Goal: Information Seeking & Learning: Learn about a topic

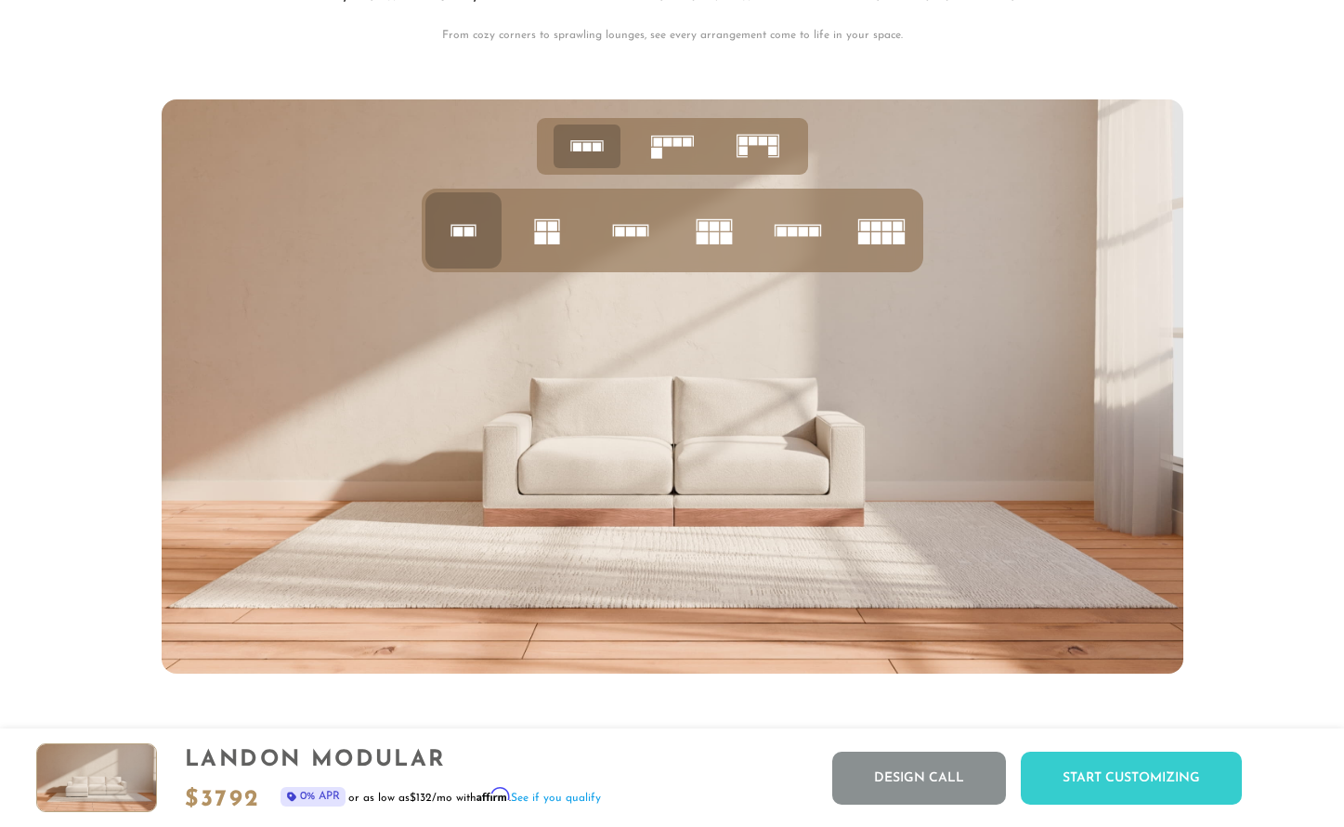
scroll to position [7166, 0]
click at [682, 145] on icon at bounding box center [673, 147] width 58 height 58
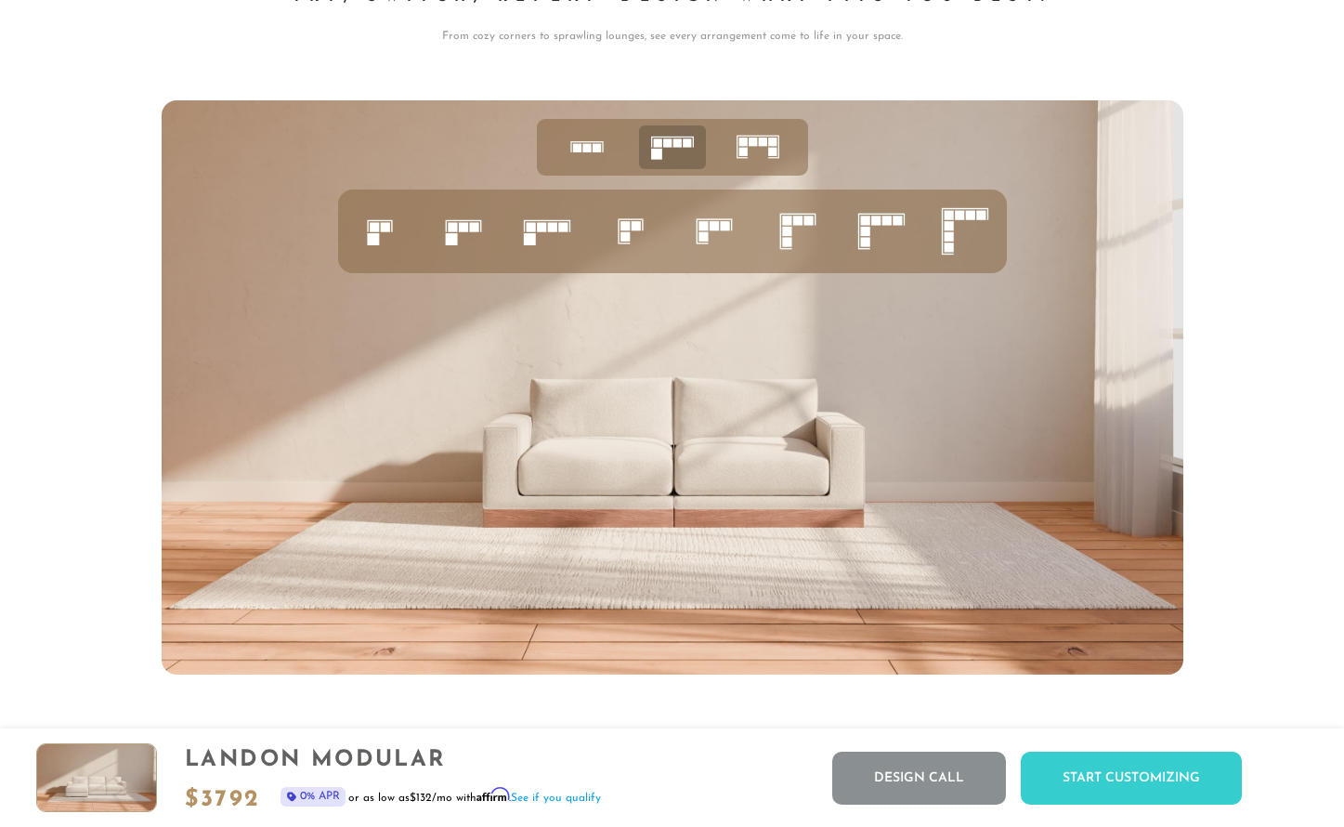
click at [635, 231] on icon at bounding box center [630, 231] width 63 height 63
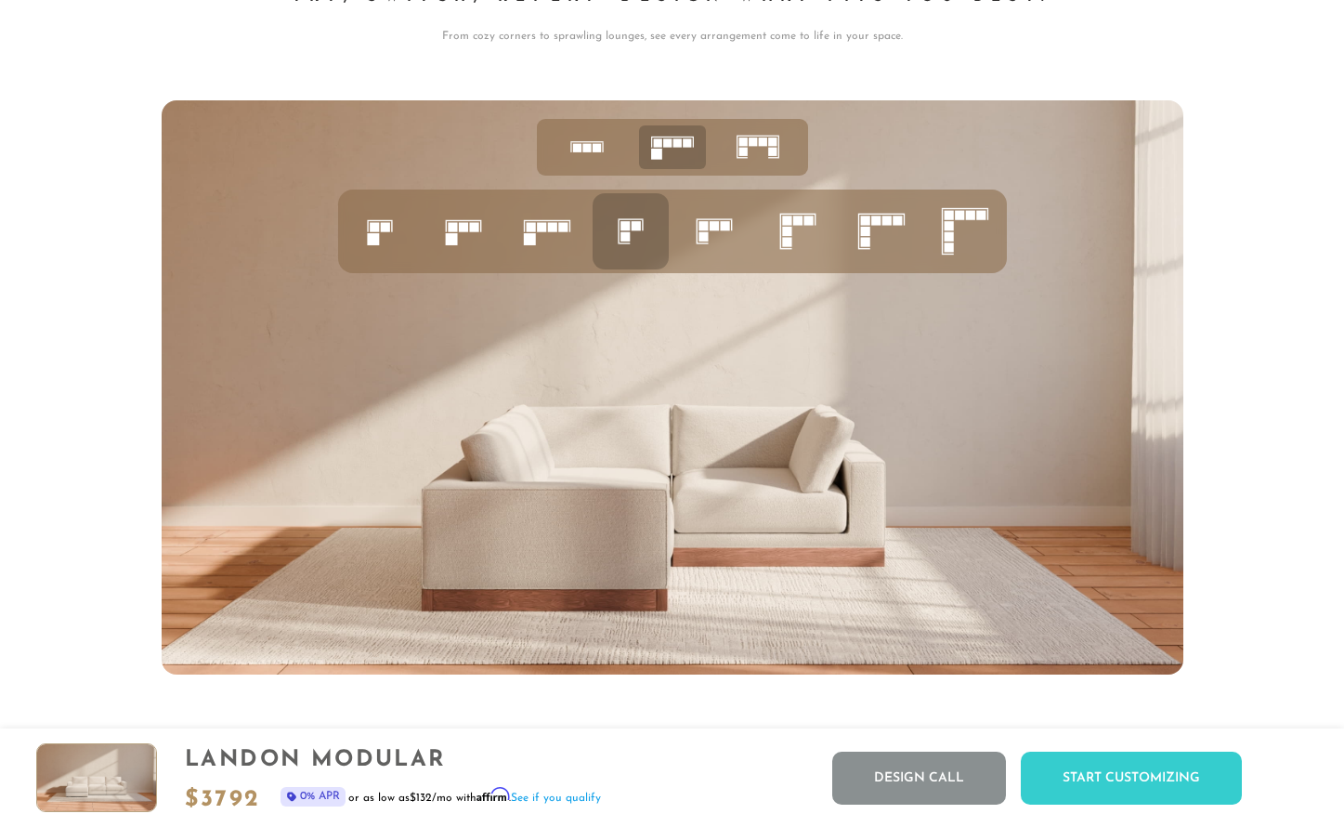
click at [884, 238] on icon at bounding box center [881, 231] width 63 height 63
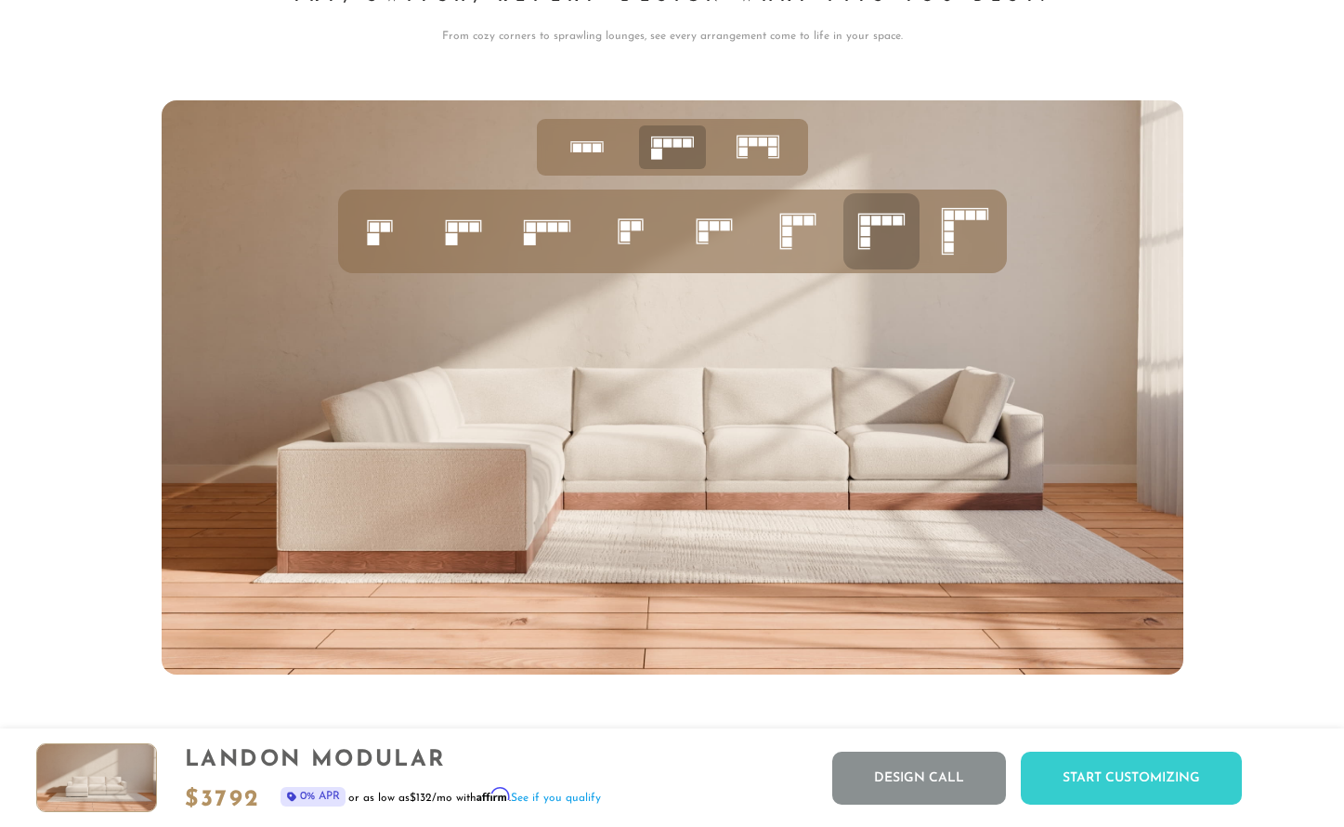
click at [746, 145] on rect at bounding box center [743, 142] width 8 height 8
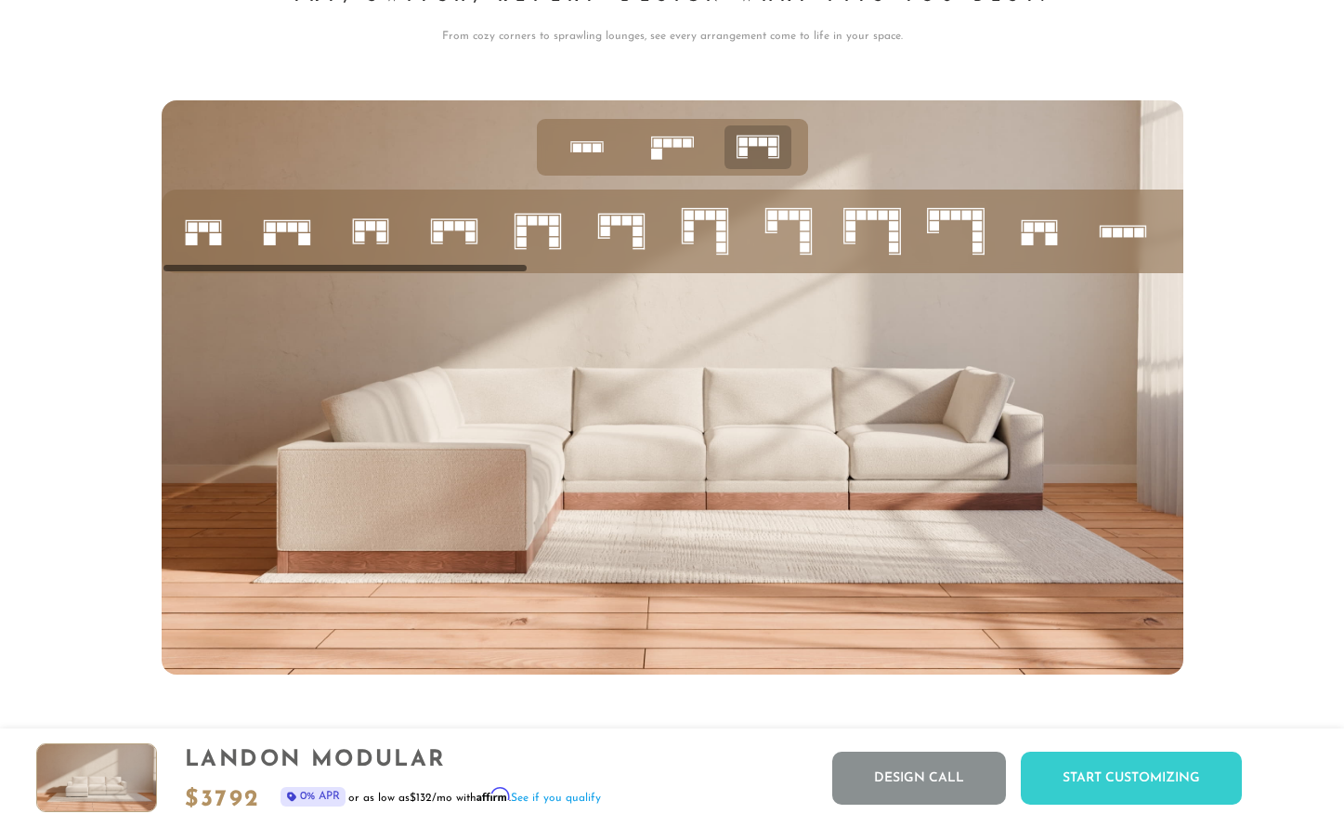
click at [893, 218] on rect at bounding box center [893, 214] width 9 height 9
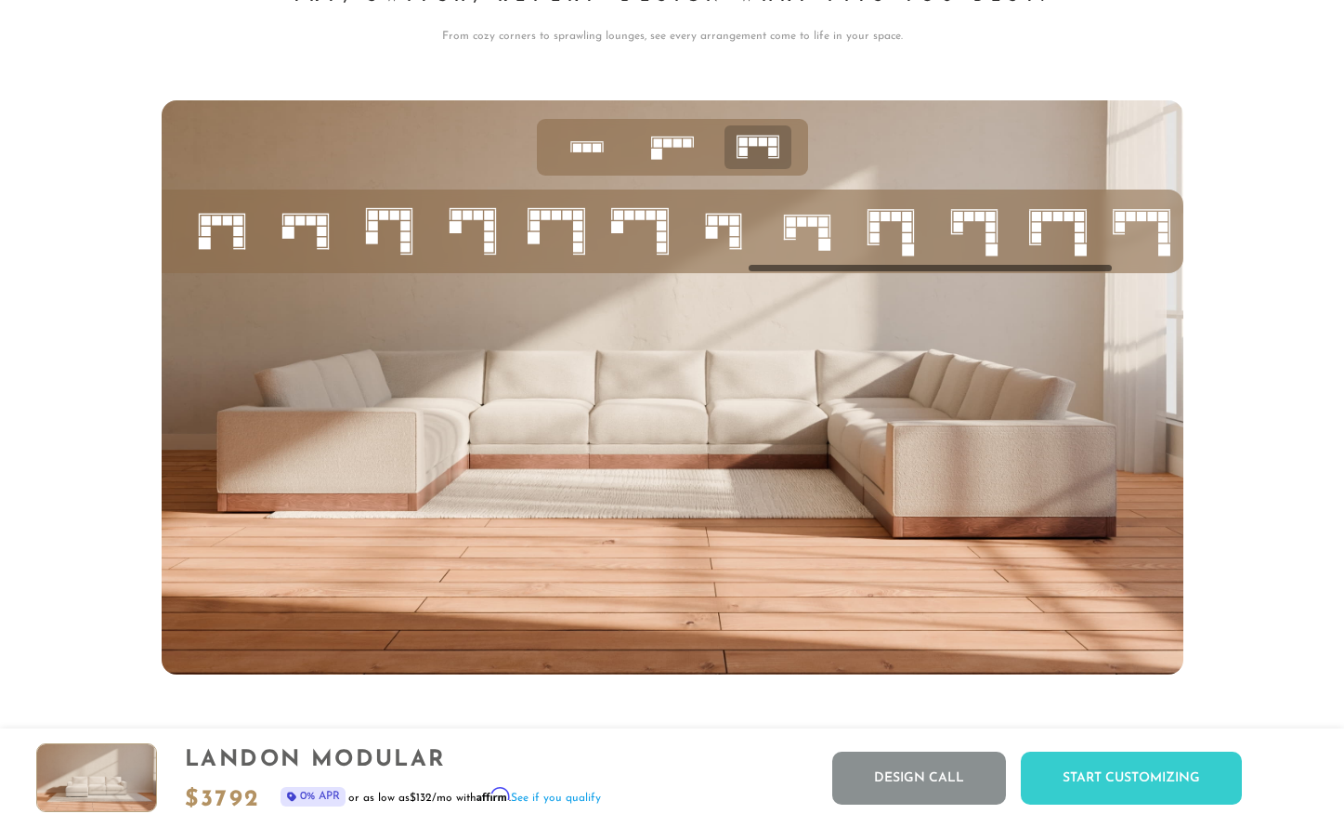
scroll to position [0, 0]
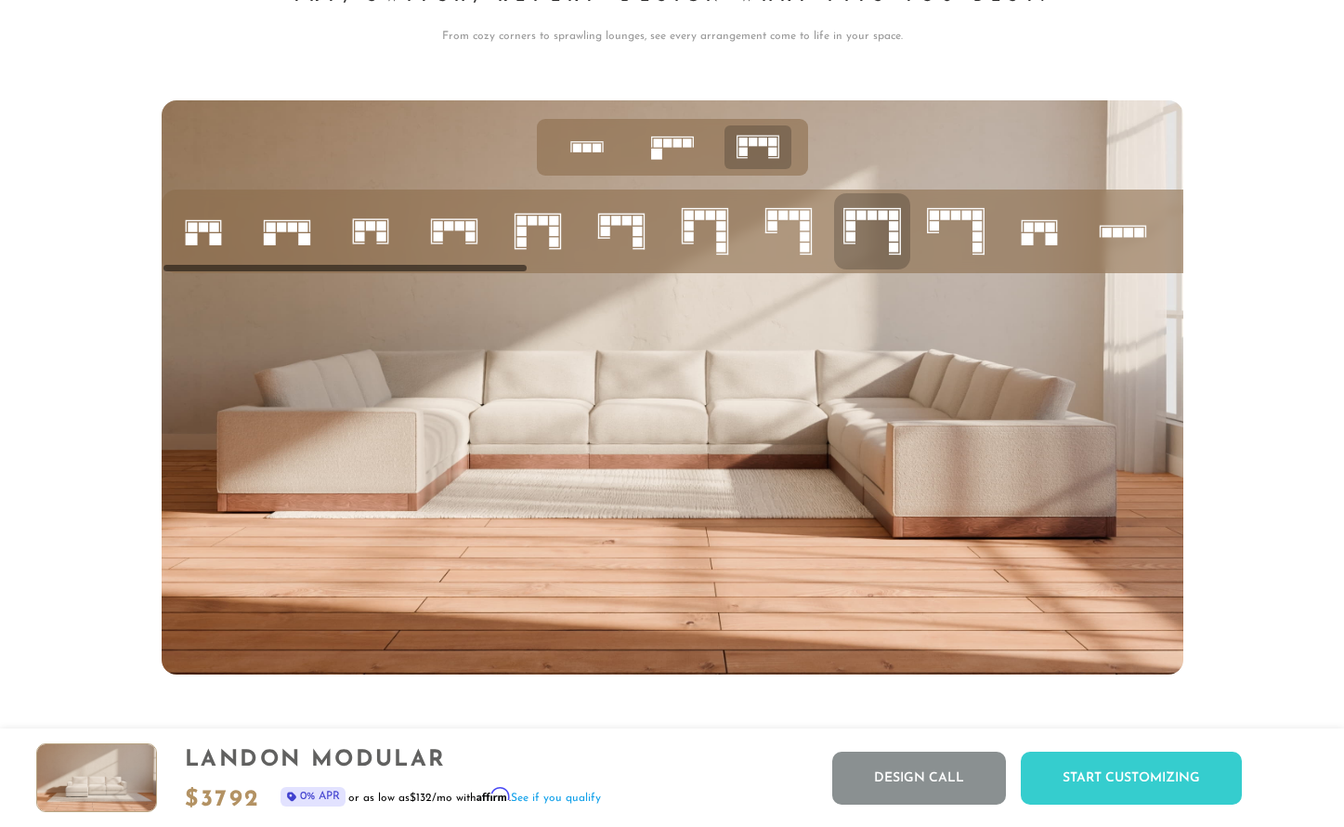
click at [596, 147] on rect at bounding box center [596, 148] width 8 height 8
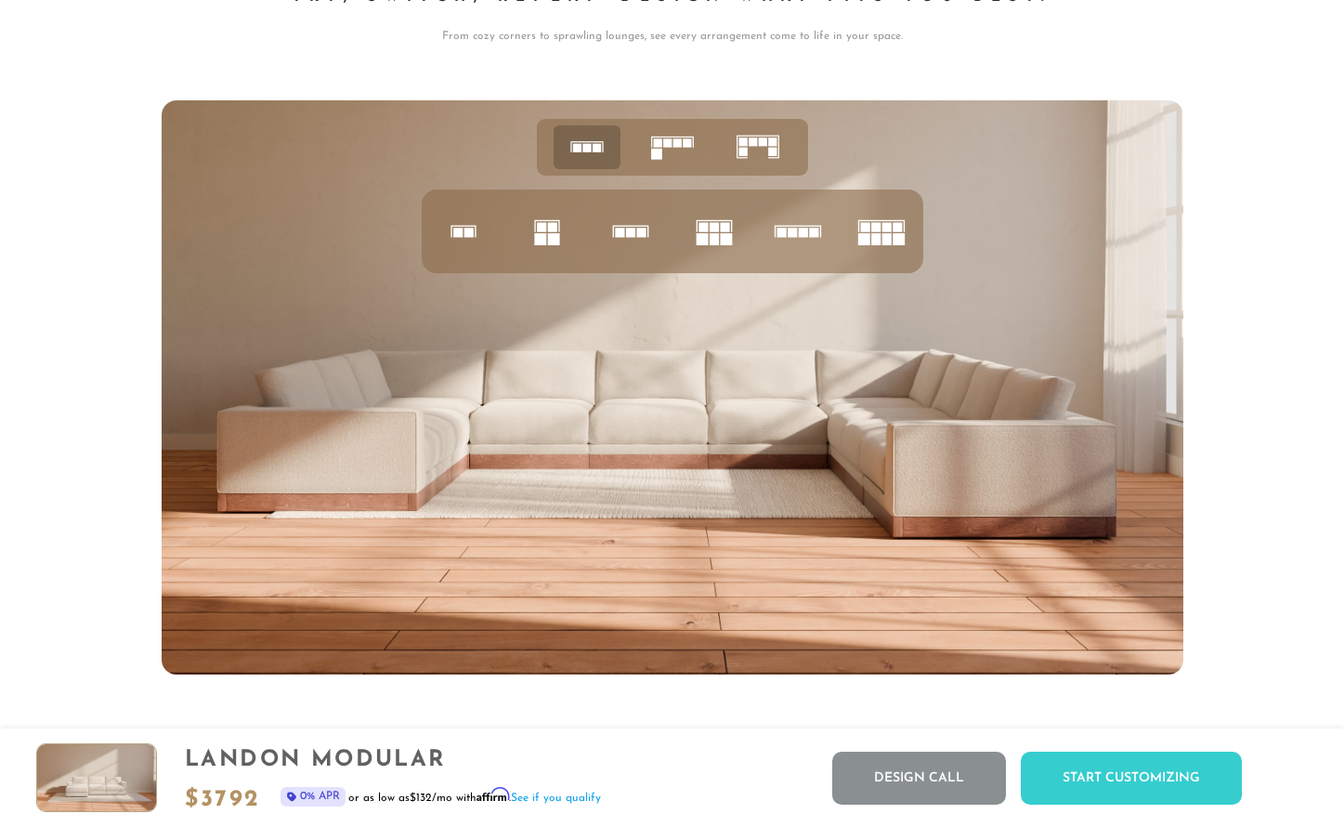
click at [552, 242] on rect at bounding box center [553, 239] width 12 height 12
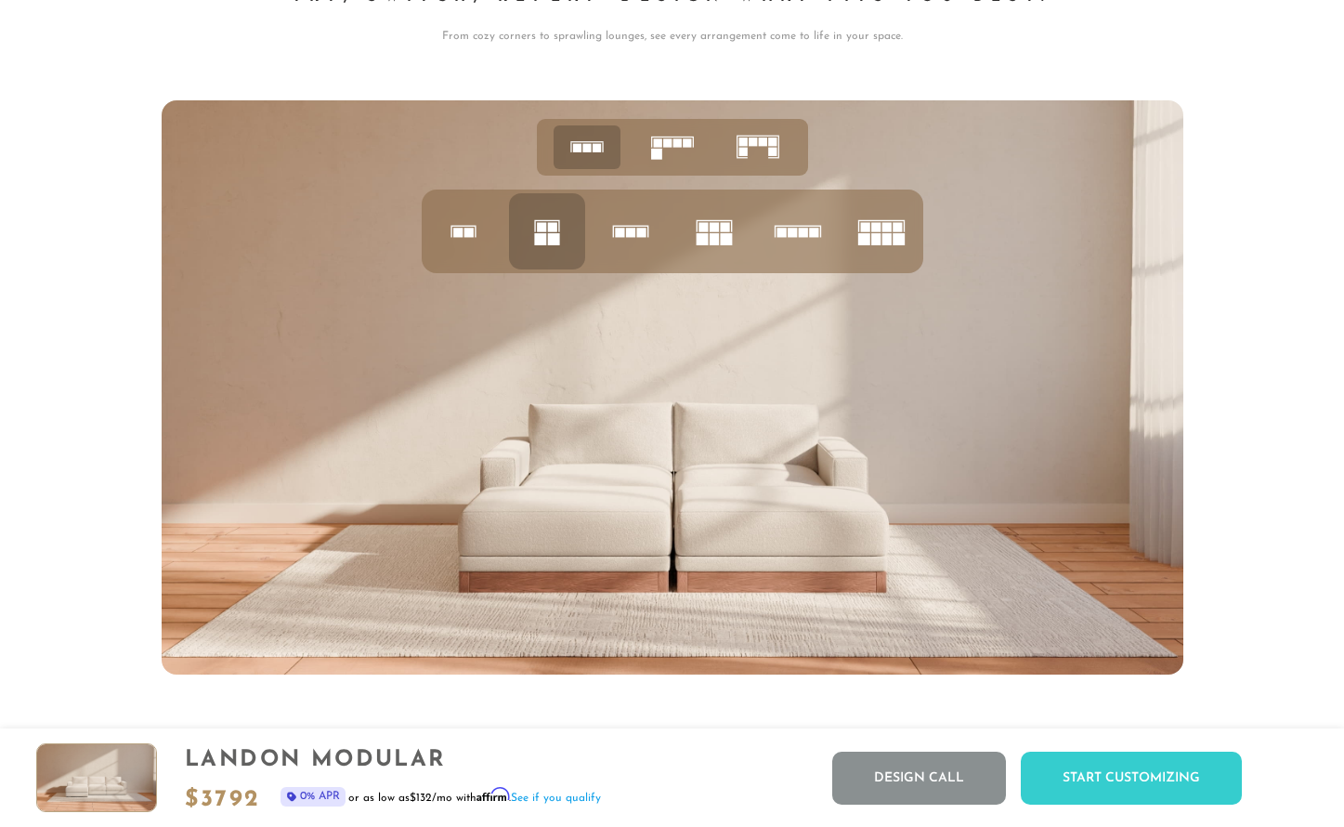
click at [710, 229] on rect at bounding box center [713, 226] width 9 height 9
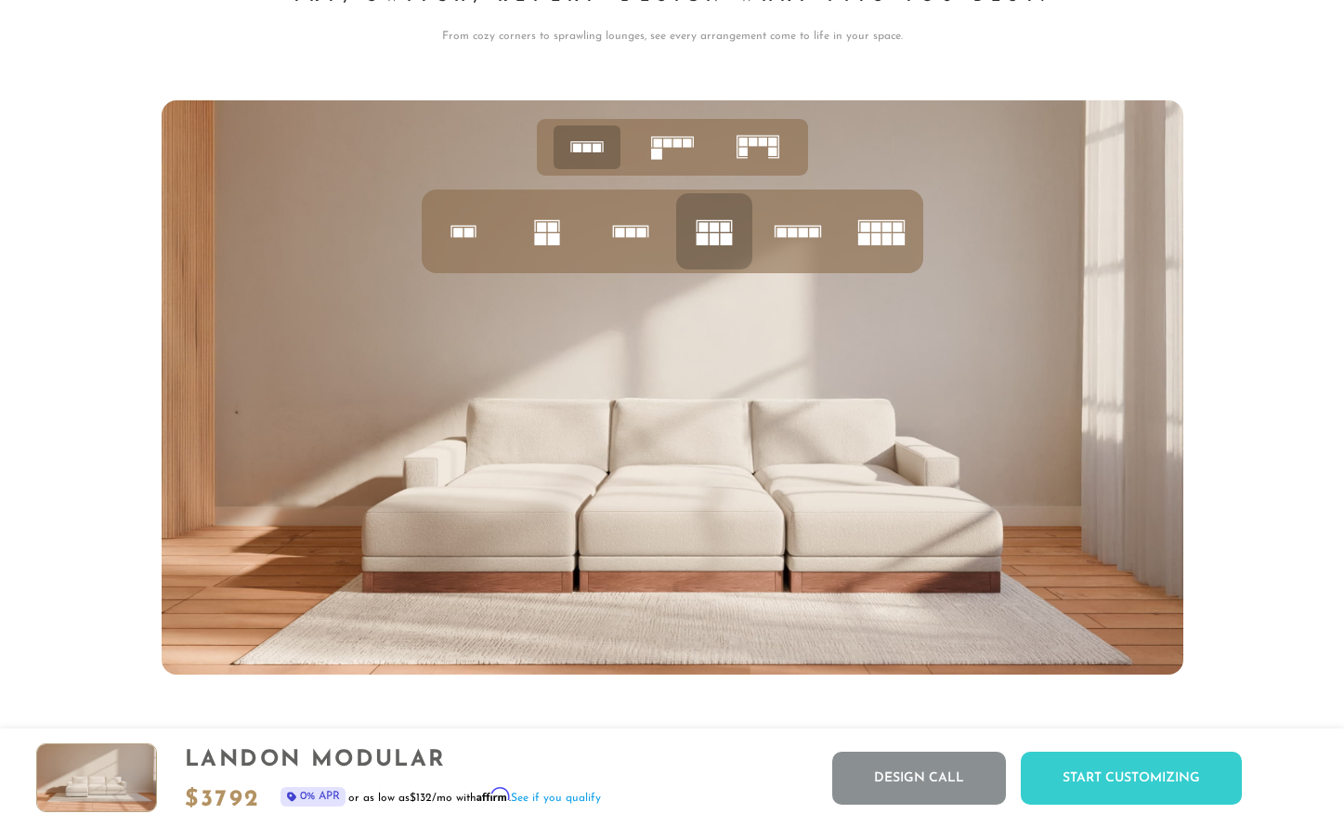
click at [670, 148] on rect at bounding box center [667, 143] width 8 height 8
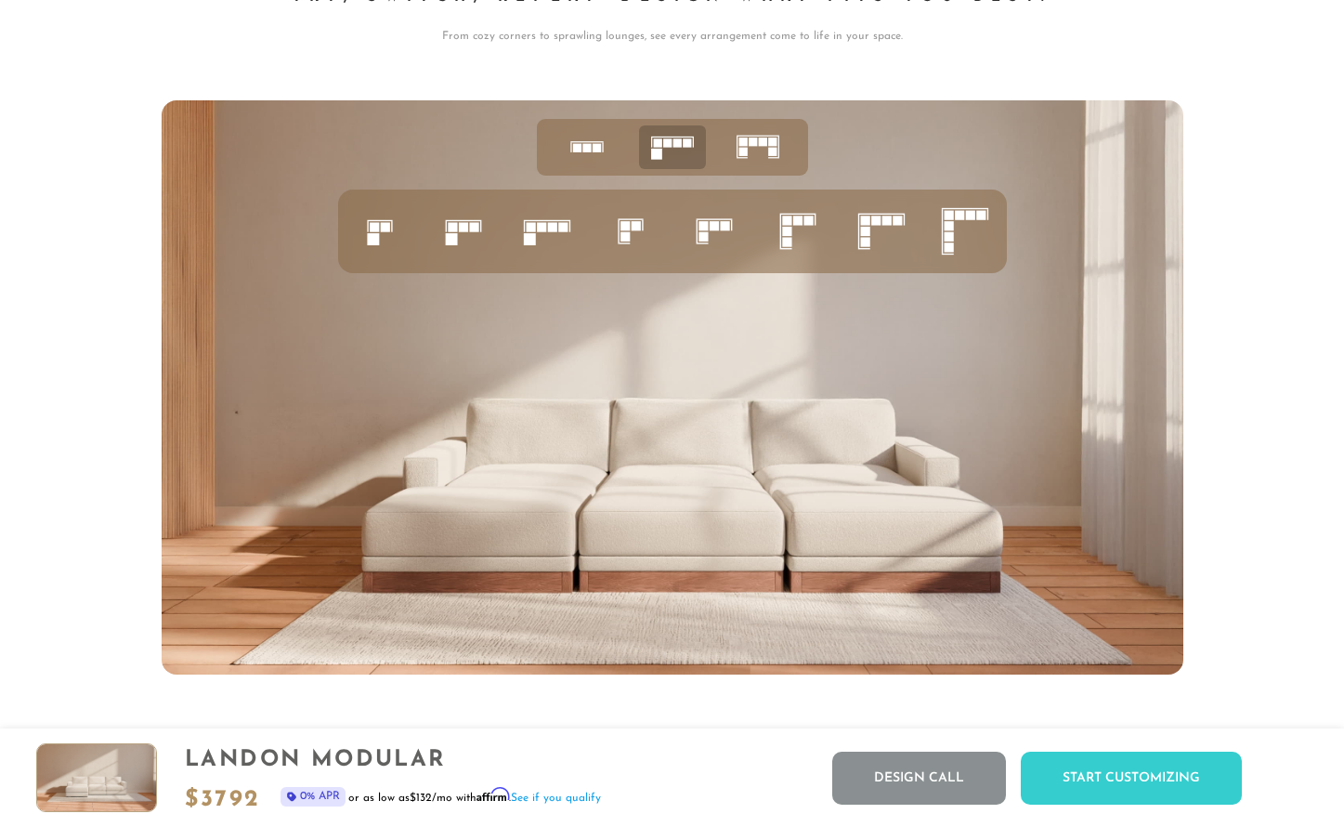
click at [755, 141] on rect at bounding box center [753, 142] width 8 height 8
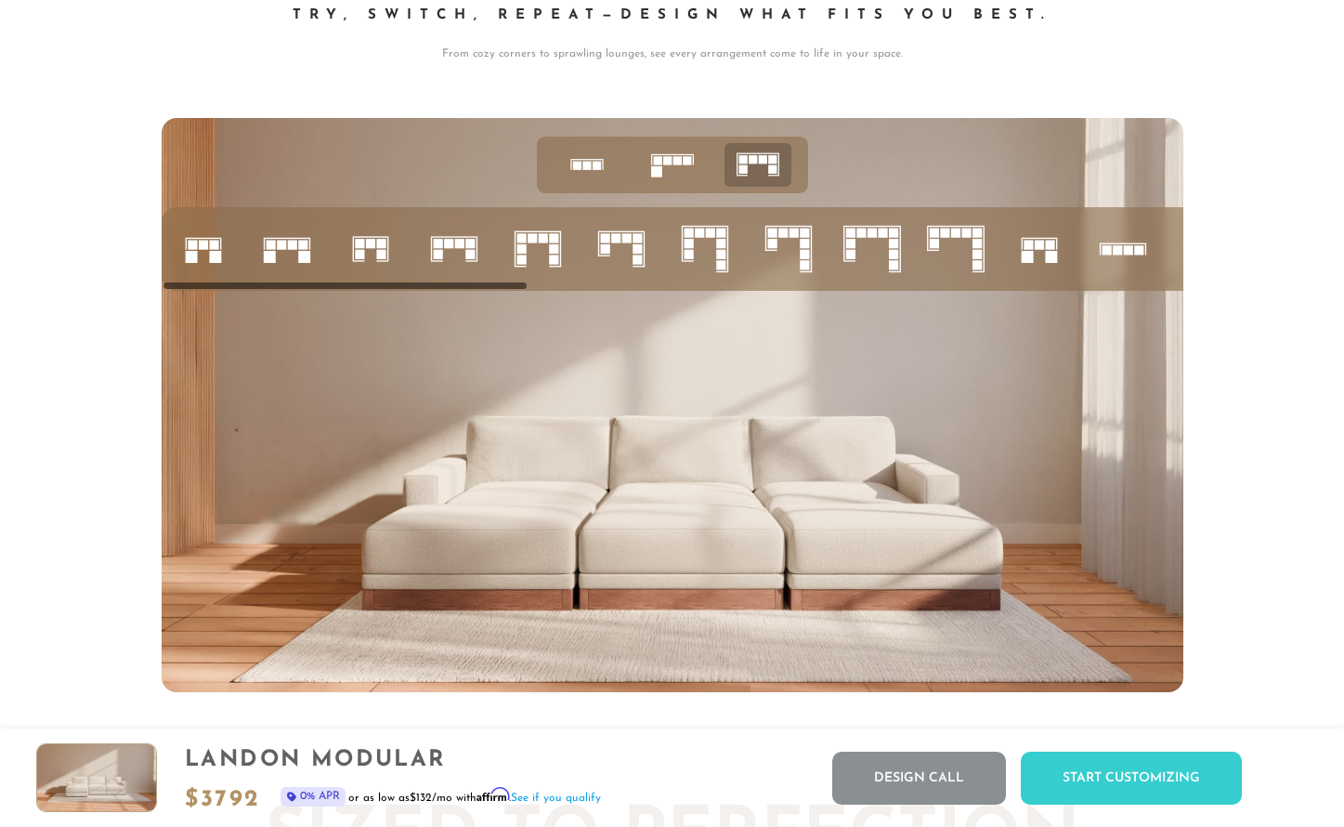
scroll to position [7156, 0]
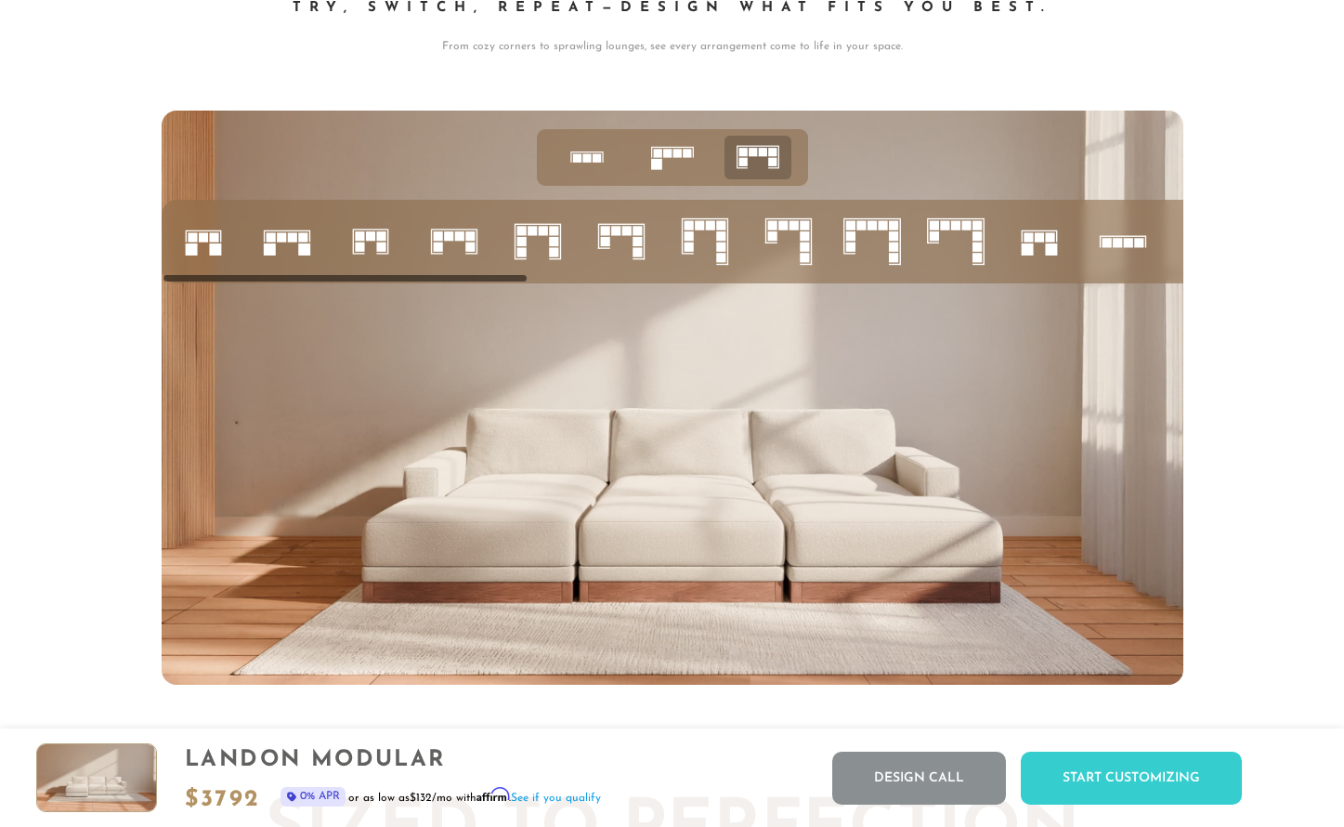
click at [596, 168] on icon at bounding box center [587, 157] width 58 height 58
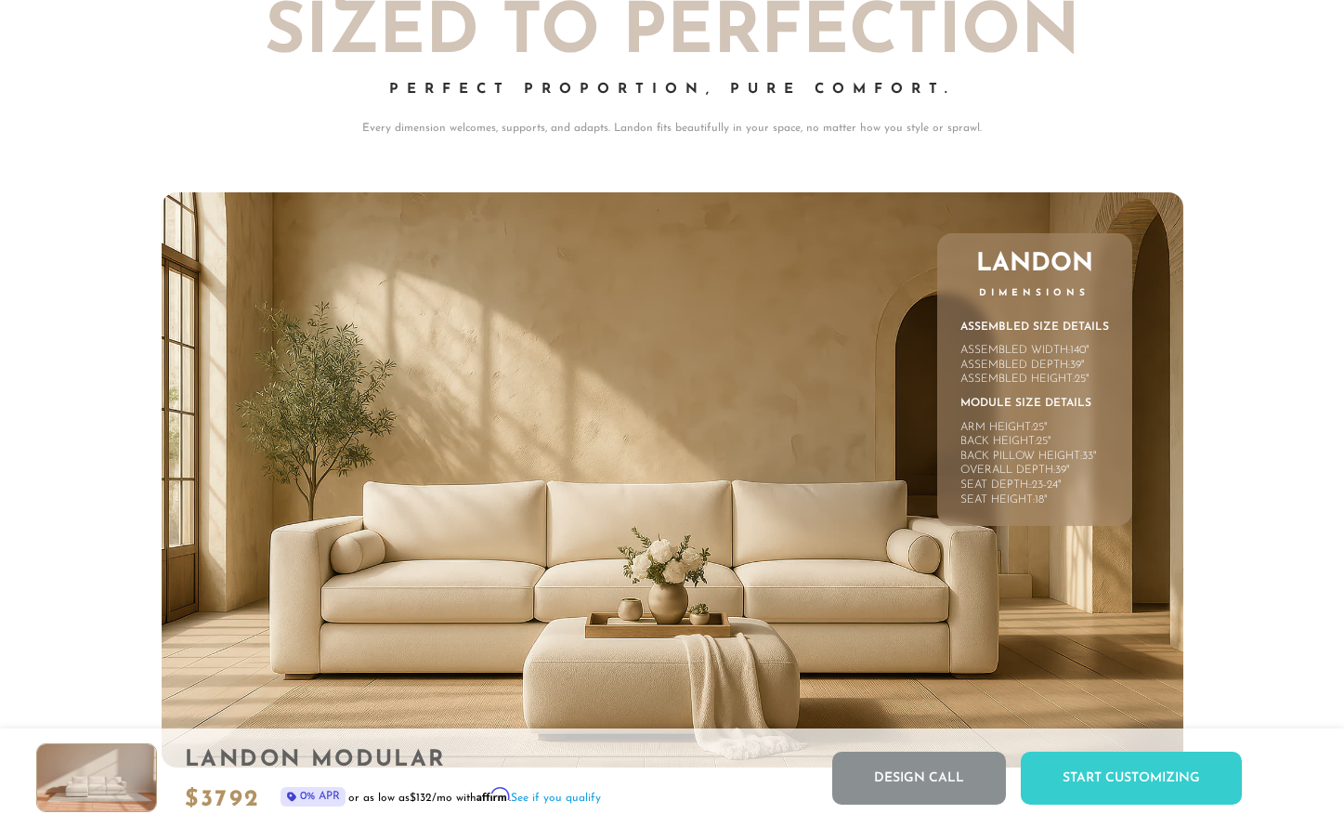
scroll to position [7957, 0]
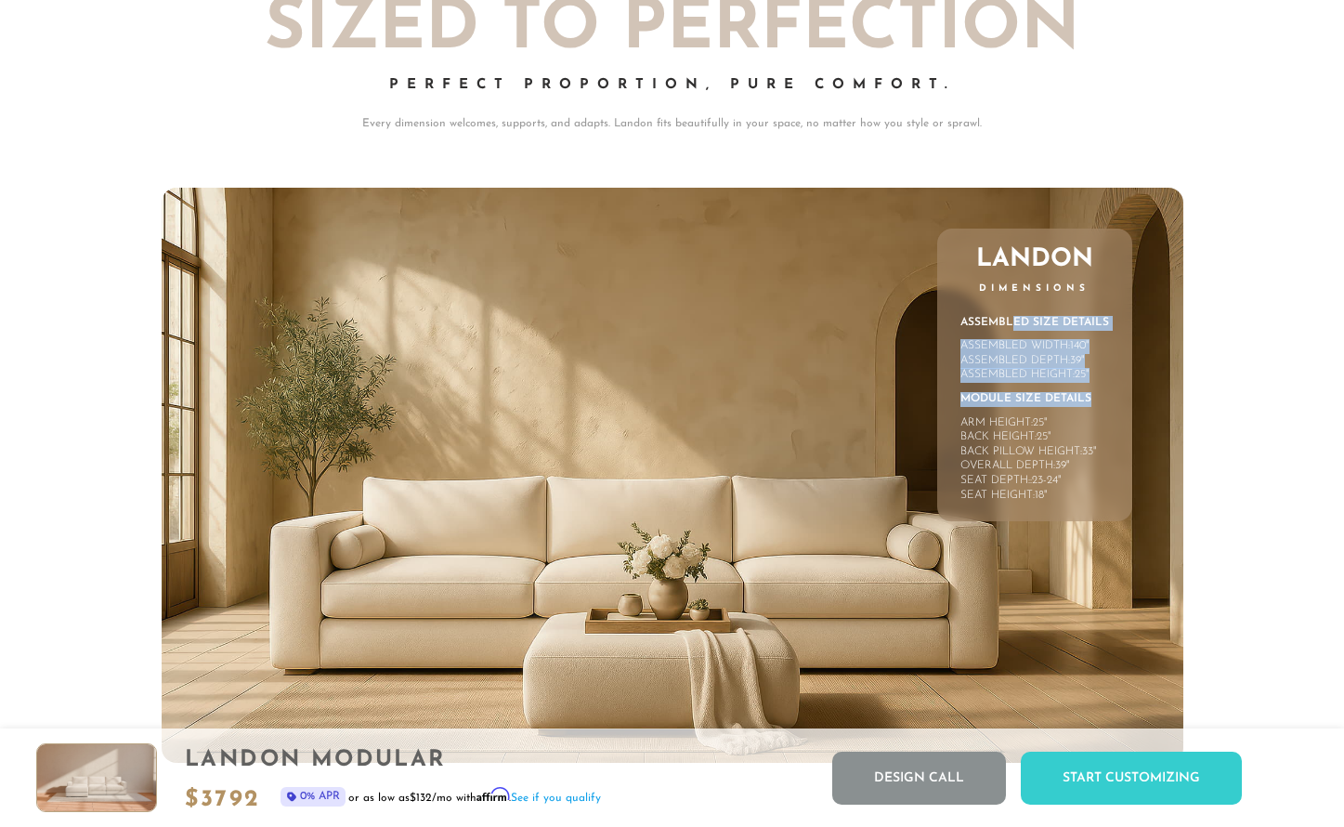
drag, startPoint x: 1015, startPoint y: 320, endPoint x: 1021, endPoint y: 399, distance: 79.2
click at [1026, 412] on div "Assembled Size Details Assembled Width: 140 " Assembled Depth: 39 " Assembled H…" at bounding box center [1035, 410] width 149 height 188
click at [1019, 389] on div "Assembled Size Details Assembled Width: 140 " Assembled Depth: 39 " Assembled H…" at bounding box center [1035, 410] width 149 height 188
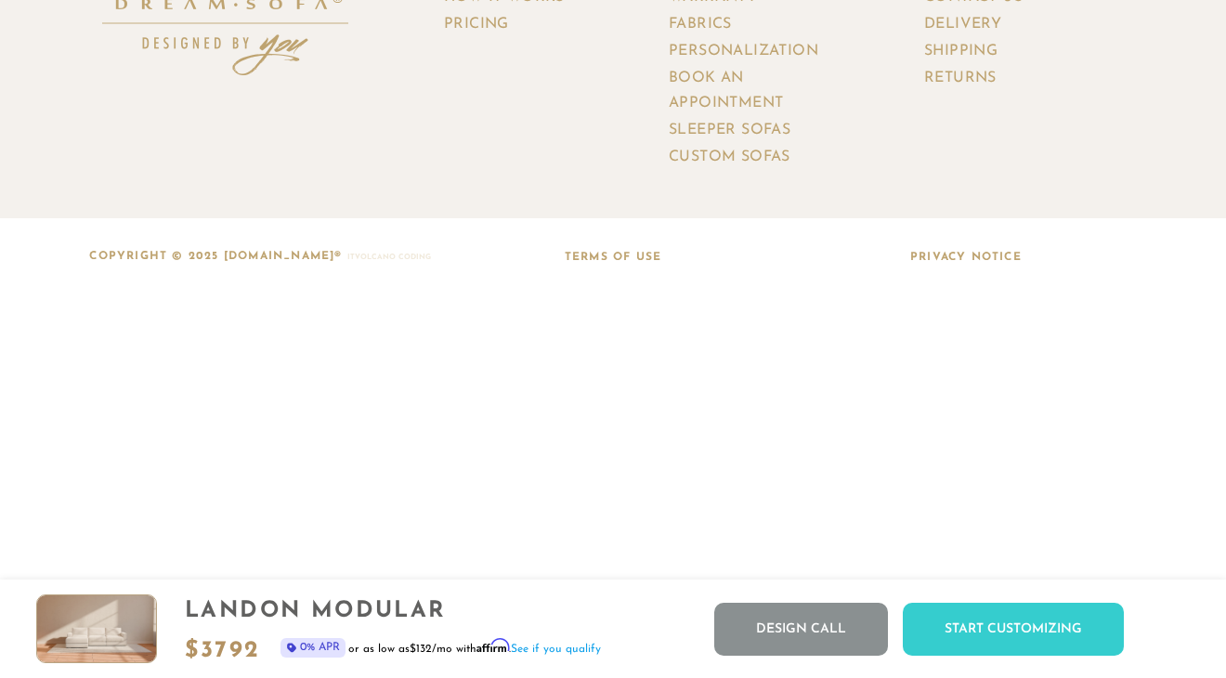
scroll to position [19515, 0]
